Goal: Register for event/course

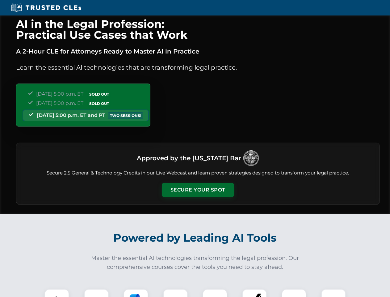
click at [198, 190] on button "Secure Your Spot" at bounding box center [198, 190] width 72 height 14
click at [57, 293] on img at bounding box center [57, 301] width 18 height 18
click at [96, 293] on div at bounding box center [96, 301] width 25 height 25
